Goal: Information Seeking & Learning: Find specific fact

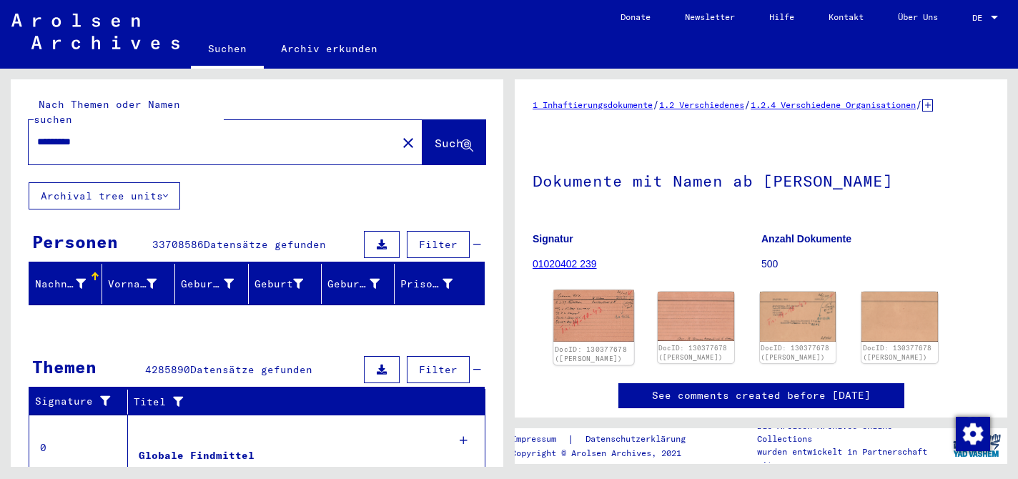
click at [591, 324] on img at bounding box center [593, 314] width 80 height 51
click at [588, 340] on img at bounding box center [593, 314] width 80 height 51
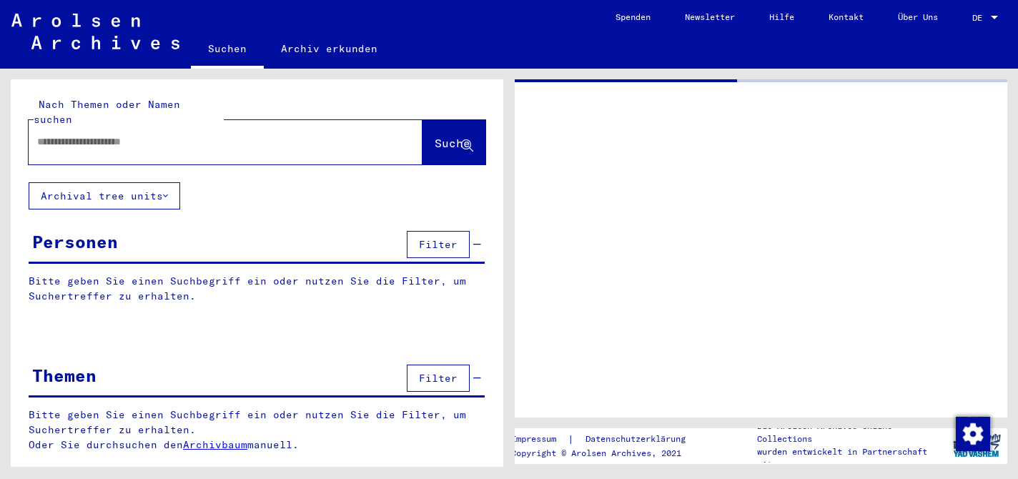
type input "*********"
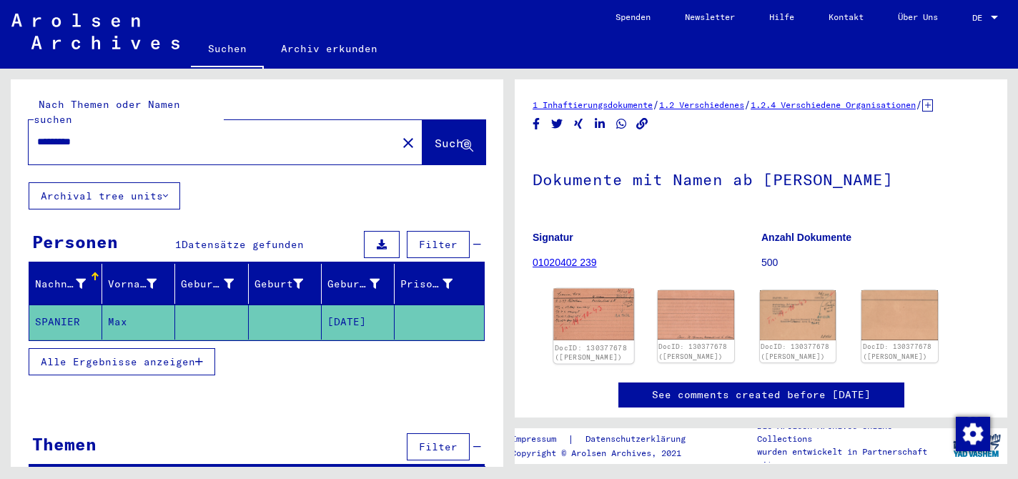
click at [588, 332] on img at bounding box center [593, 314] width 80 height 51
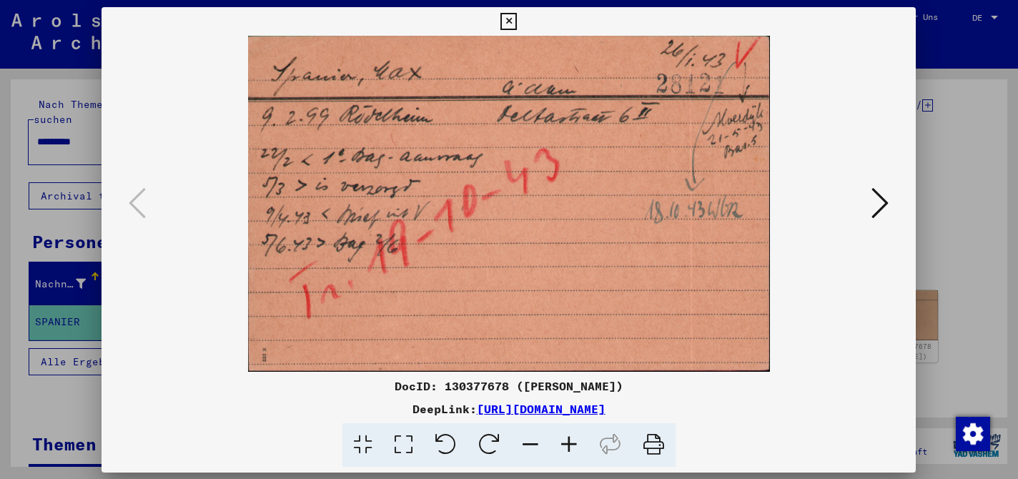
click at [588, 332] on img at bounding box center [508, 204] width 717 height 336
click at [883, 204] on icon at bounding box center [880, 202] width 17 height 34
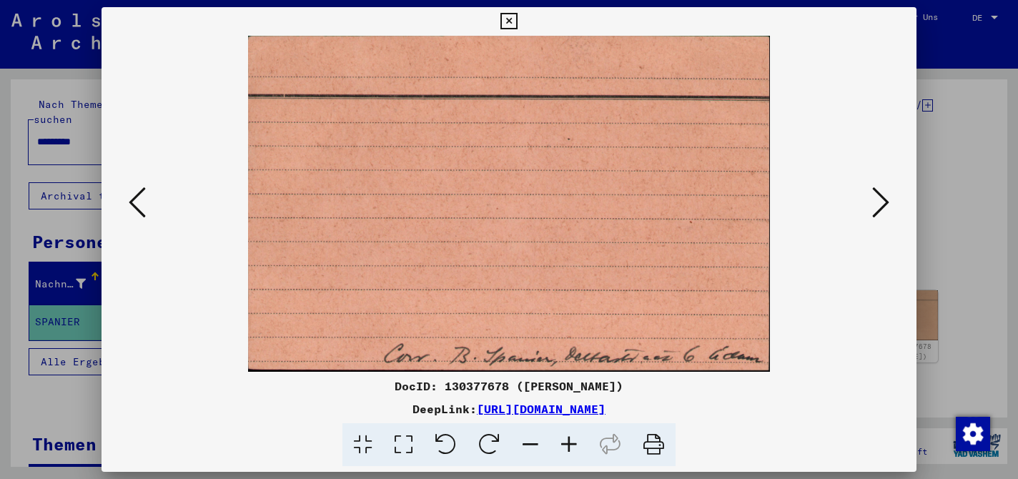
click at [883, 204] on icon at bounding box center [880, 202] width 17 height 34
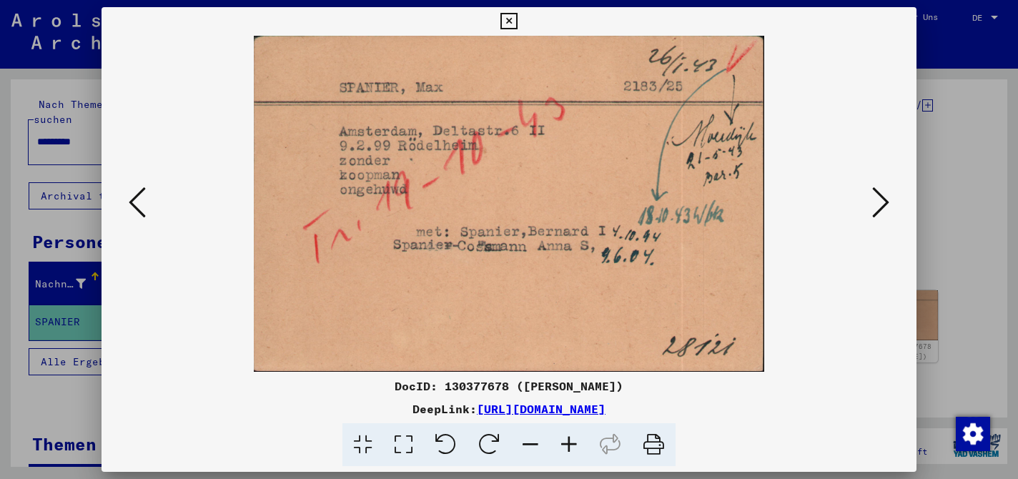
click at [883, 204] on icon at bounding box center [880, 202] width 17 height 34
